Goal: Use online tool/utility

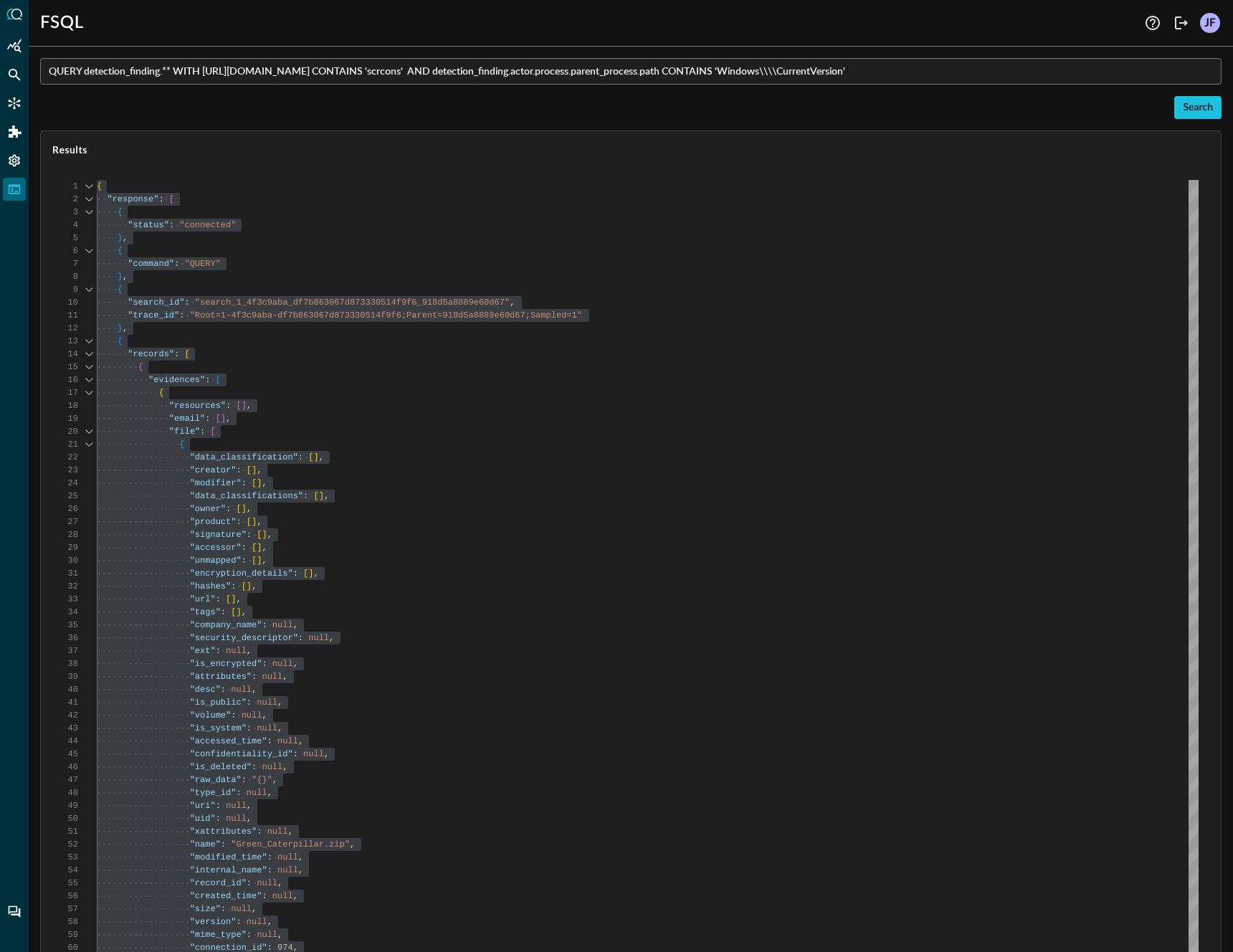
scroll to position [113503, 0]
